Goal: Navigation & Orientation: Find specific page/section

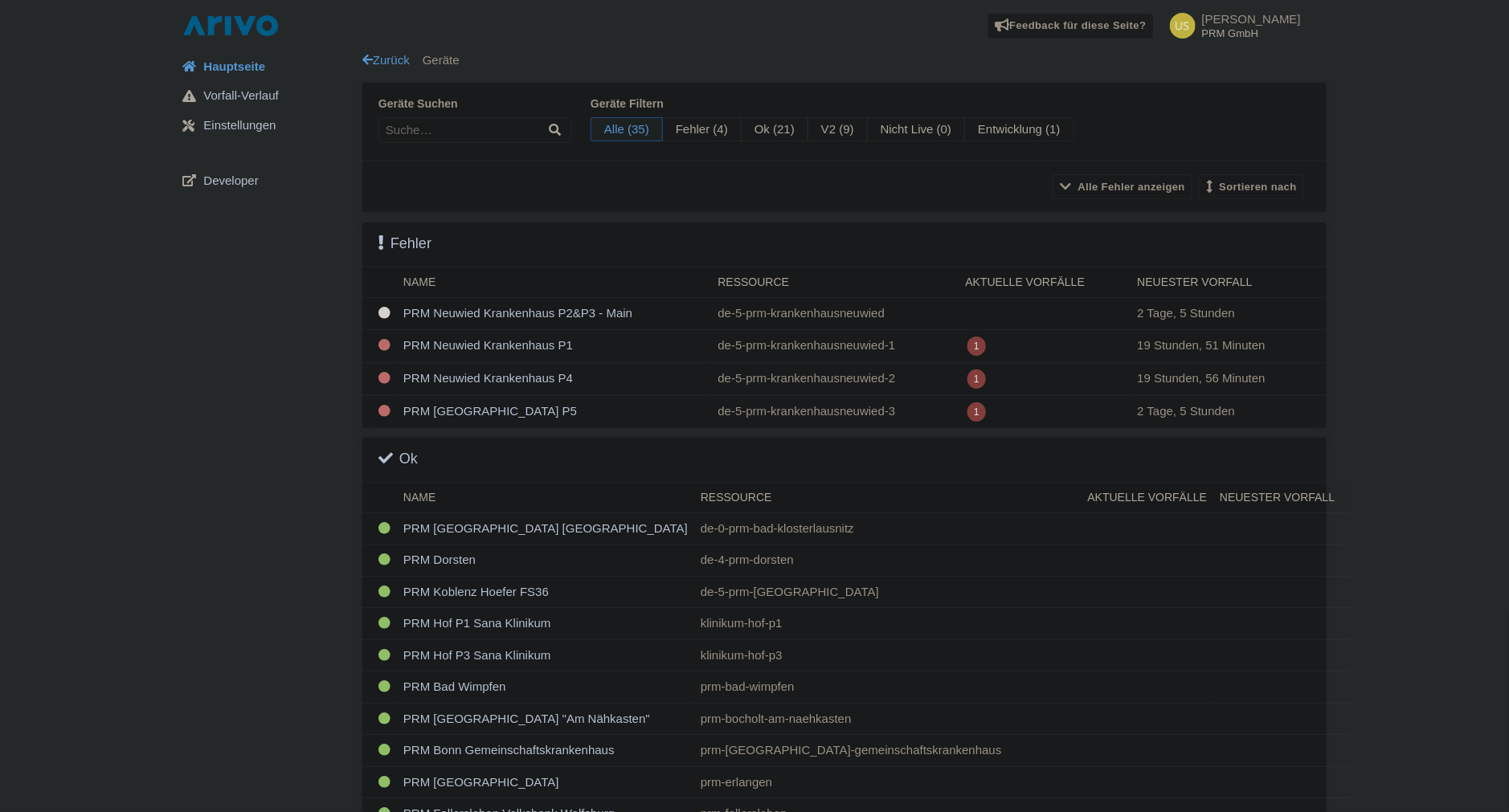
click at [480, 315] on td "PRM Neuwied Krankenhaus P2&P3 - Main" at bounding box center [554, 314] width 314 height 32
click at [463, 348] on td "PRM Neuwied Krankenhaus P1" at bounding box center [554, 346] width 314 height 33
click at [482, 378] on td "PRM Neuwied Krankenhaus P4" at bounding box center [554, 379] width 314 height 33
click at [494, 419] on td "PRM [GEOGRAPHIC_DATA] P5" at bounding box center [554, 412] width 314 height 33
